Goal: Task Accomplishment & Management: Use online tool/utility

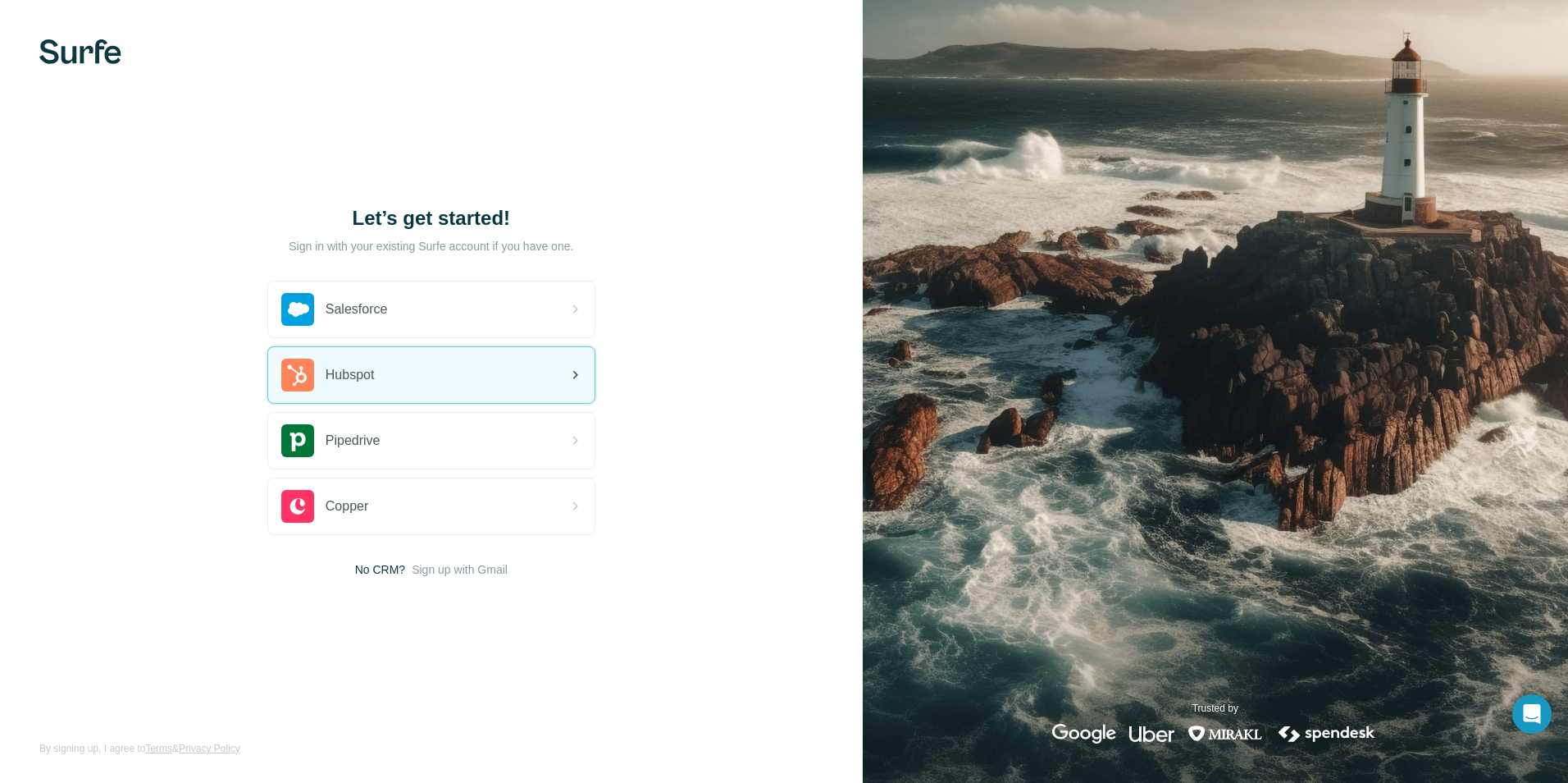
click at [515, 367] on div "Hubspot" at bounding box center [431, 375] width 326 height 56
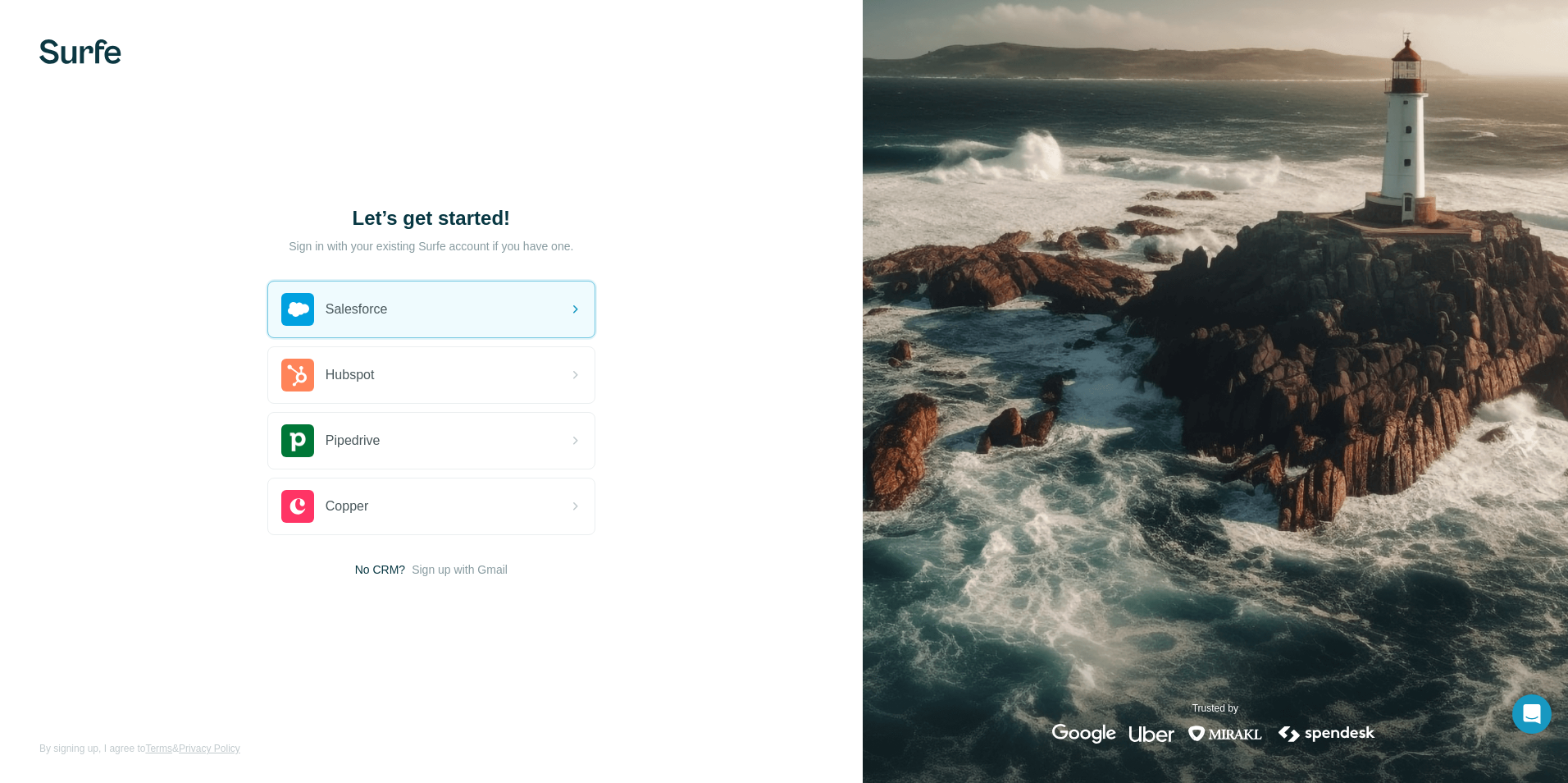
click at [721, 553] on div "Let’s get started! Sign in with your existing Surfe account if you have one. Sa…" at bounding box center [431, 391] width 863 height 783
